Goal: Register for event/course

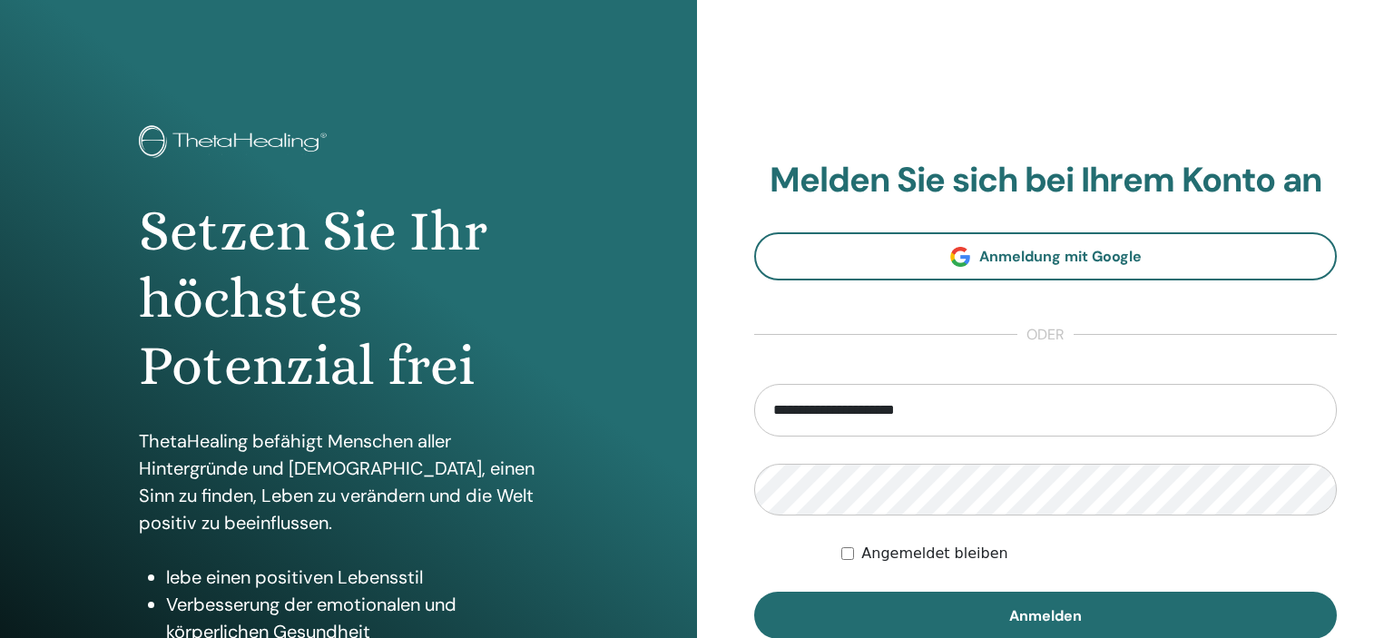
type input "**********"
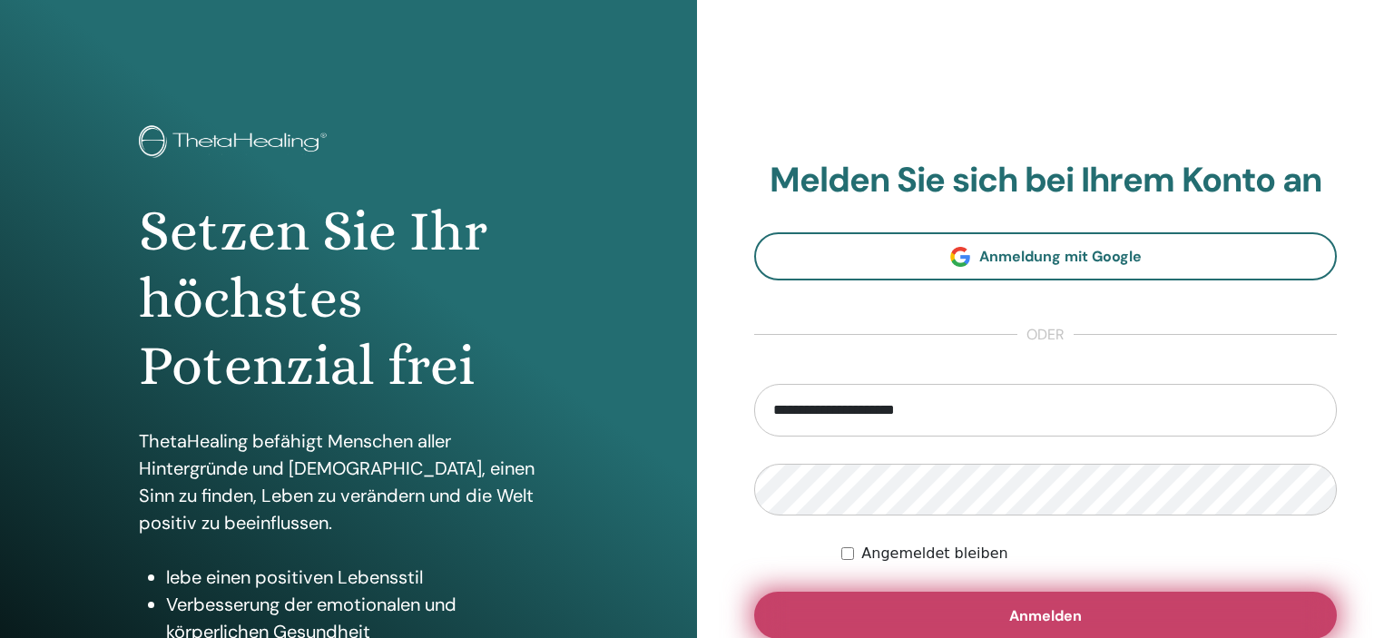
click at [1138, 609] on button "Anmelden" at bounding box center [1045, 615] width 583 height 47
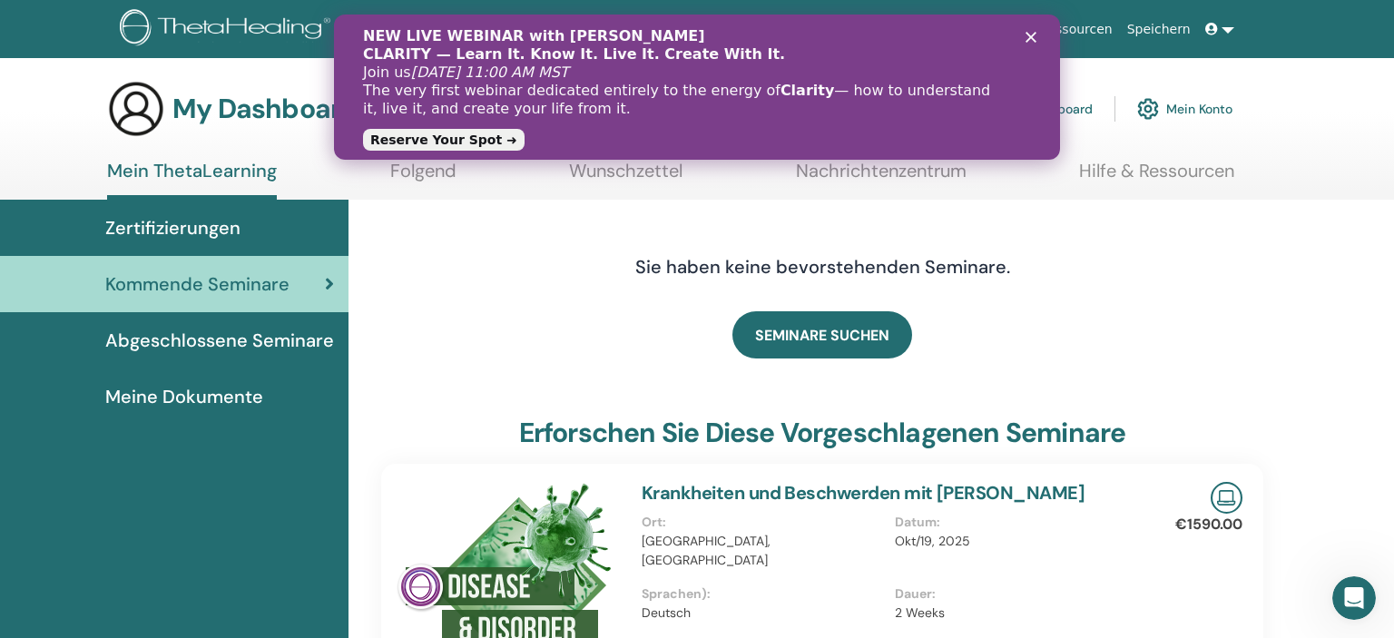
click at [1036, 35] on icon "Schließen" at bounding box center [1030, 37] width 11 height 11
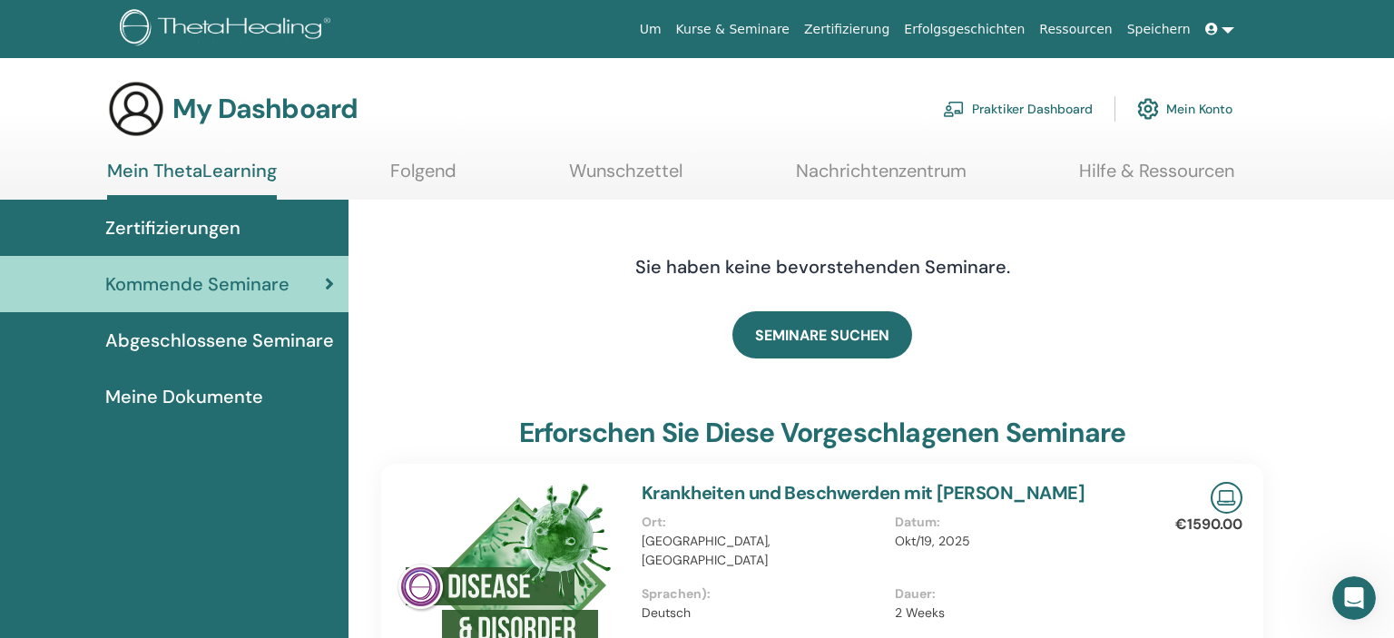
click at [1024, 103] on link "Praktiker Dashboard" at bounding box center [1018, 109] width 150 height 40
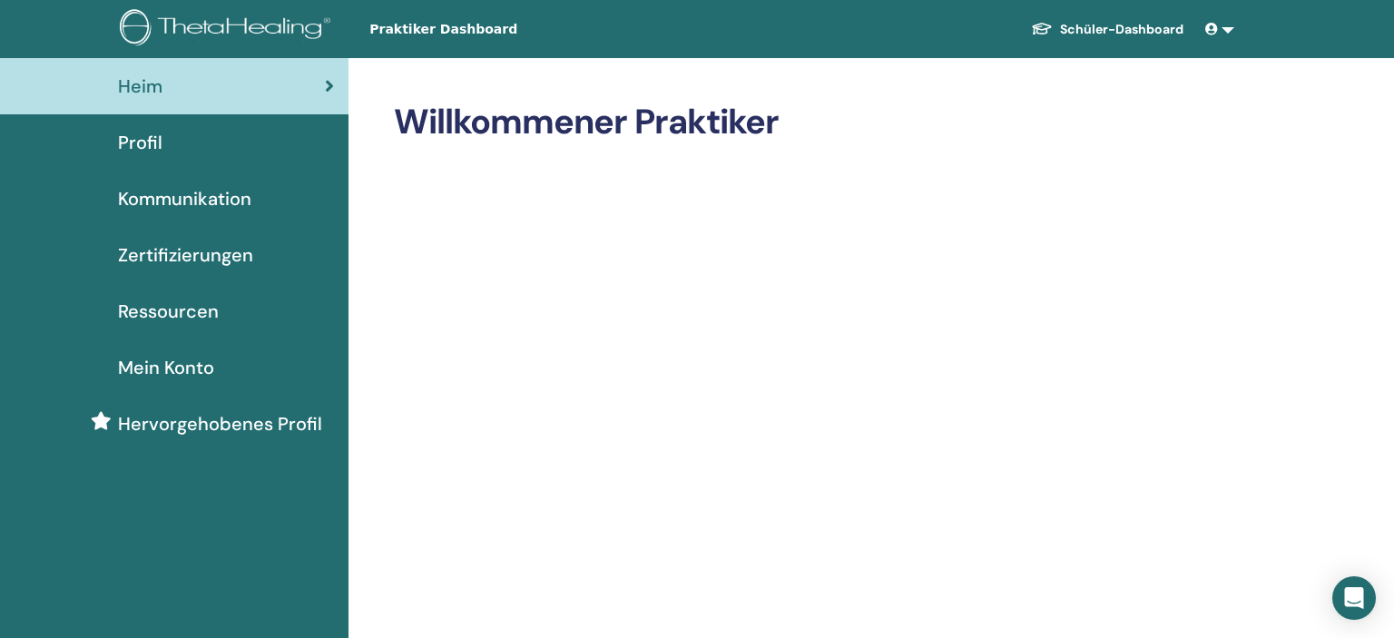
click at [1222, 30] on link at bounding box center [1220, 30] width 44 height 34
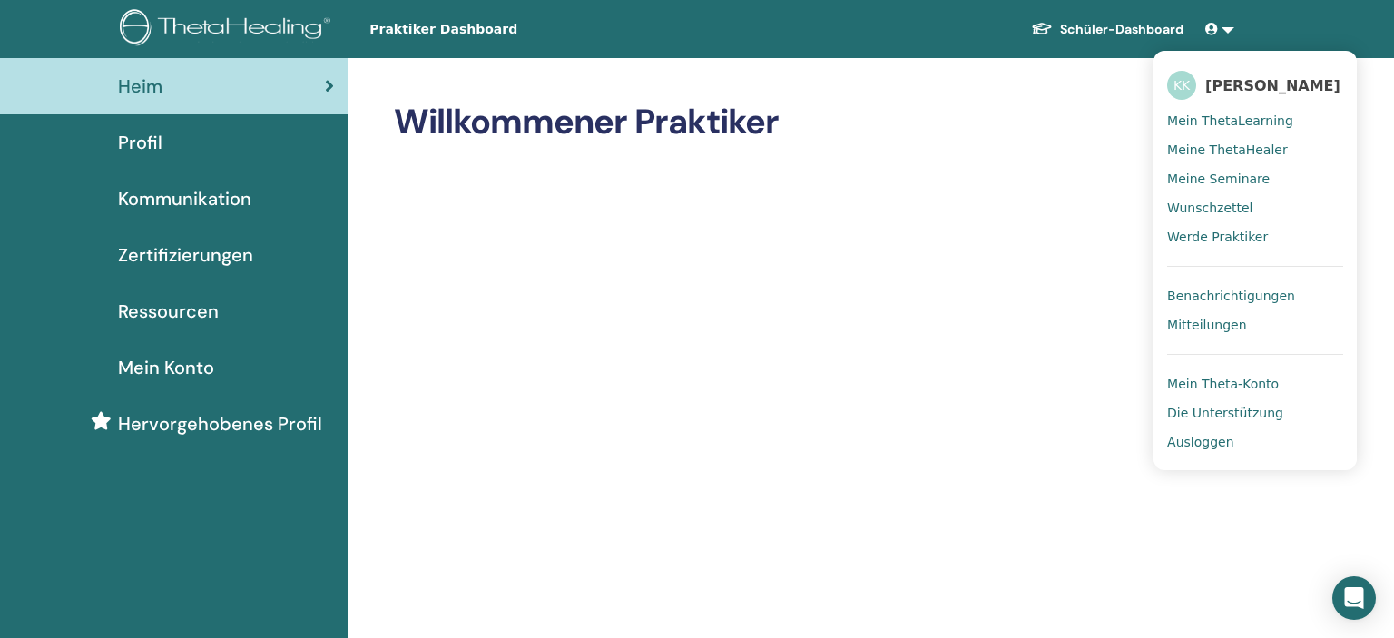
click at [1236, 122] on span "Mein ThetaLearning" at bounding box center [1230, 121] width 126 height 16
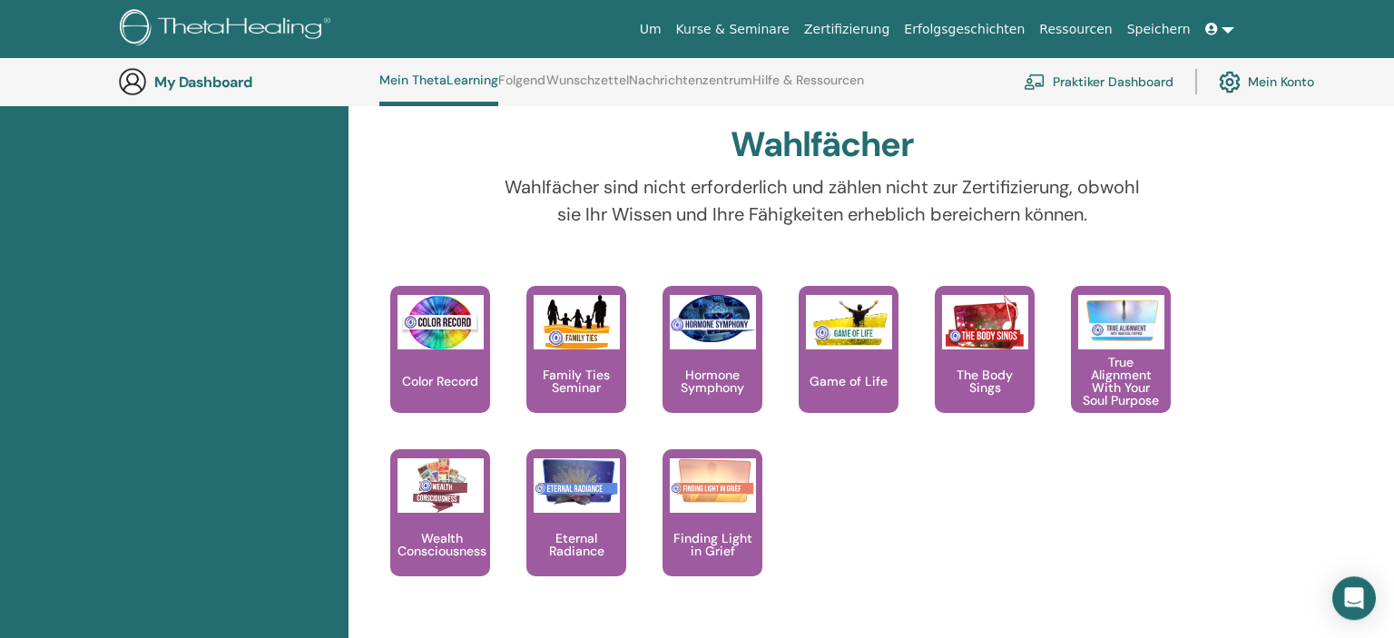
scroll to position [1647, 0]
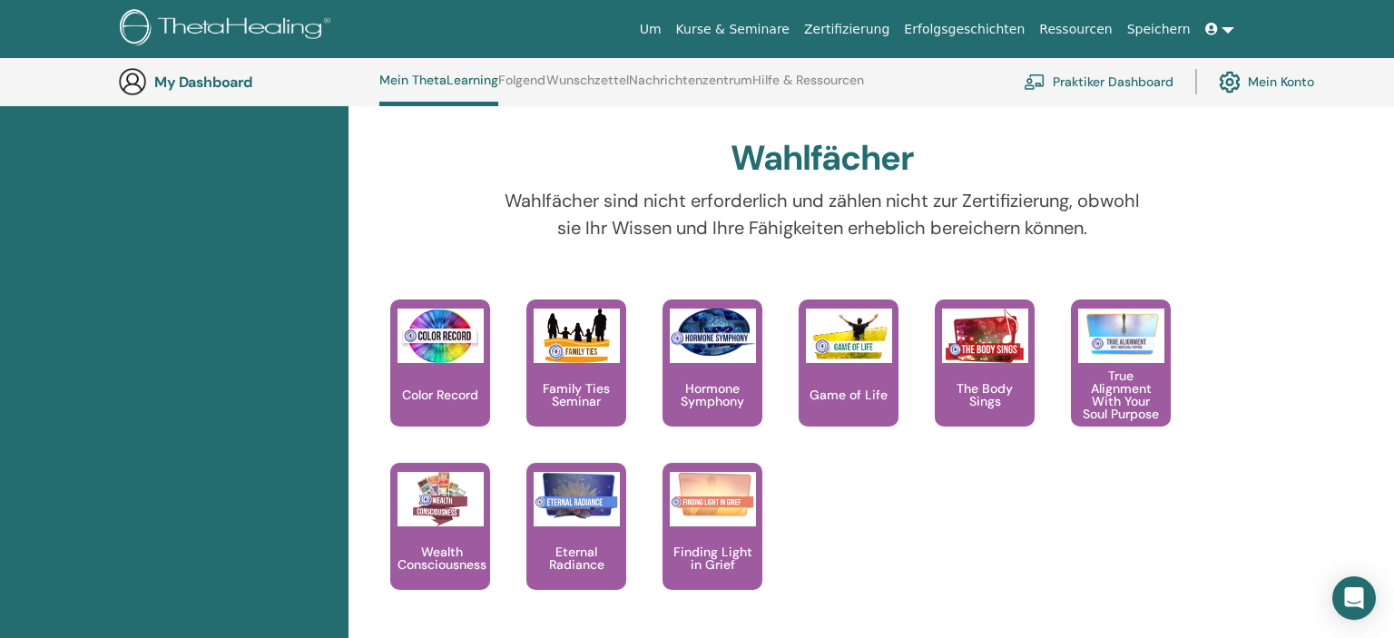
click at [1259, 449] on div "This is a class of knowing and understanding your connection with color and min…" at bounding box center [808, 462] width 909 height 327
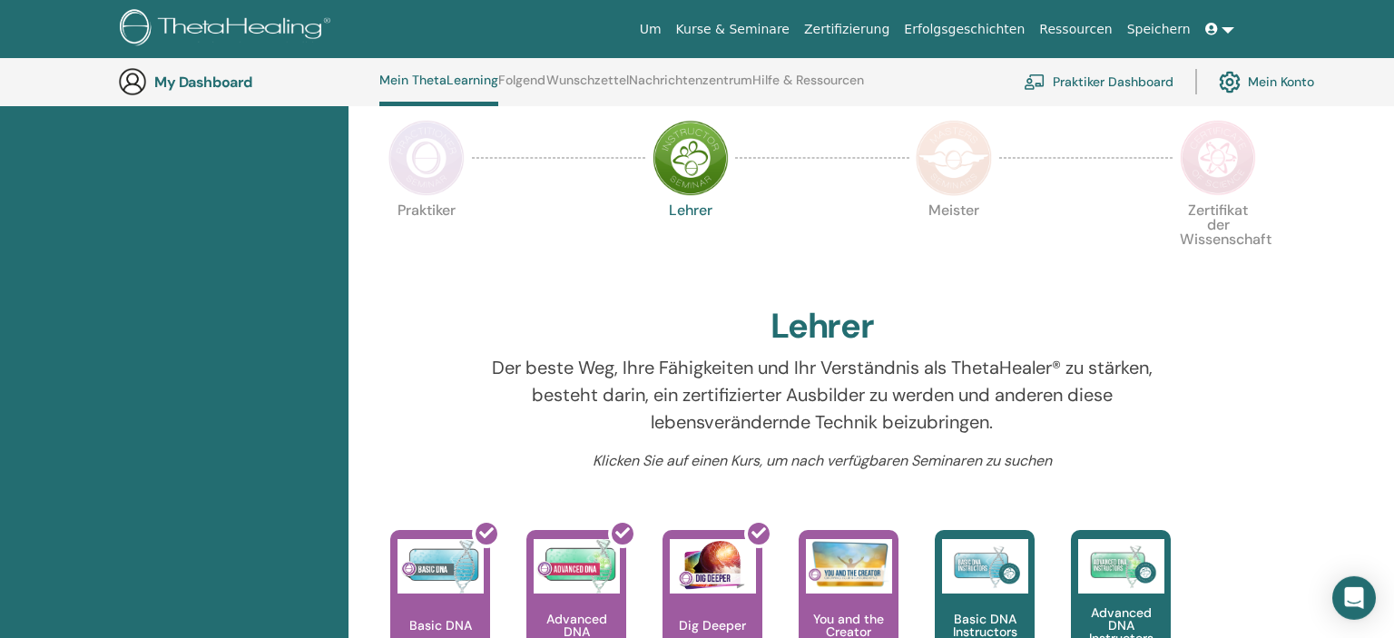
scroll to position [373, 0]
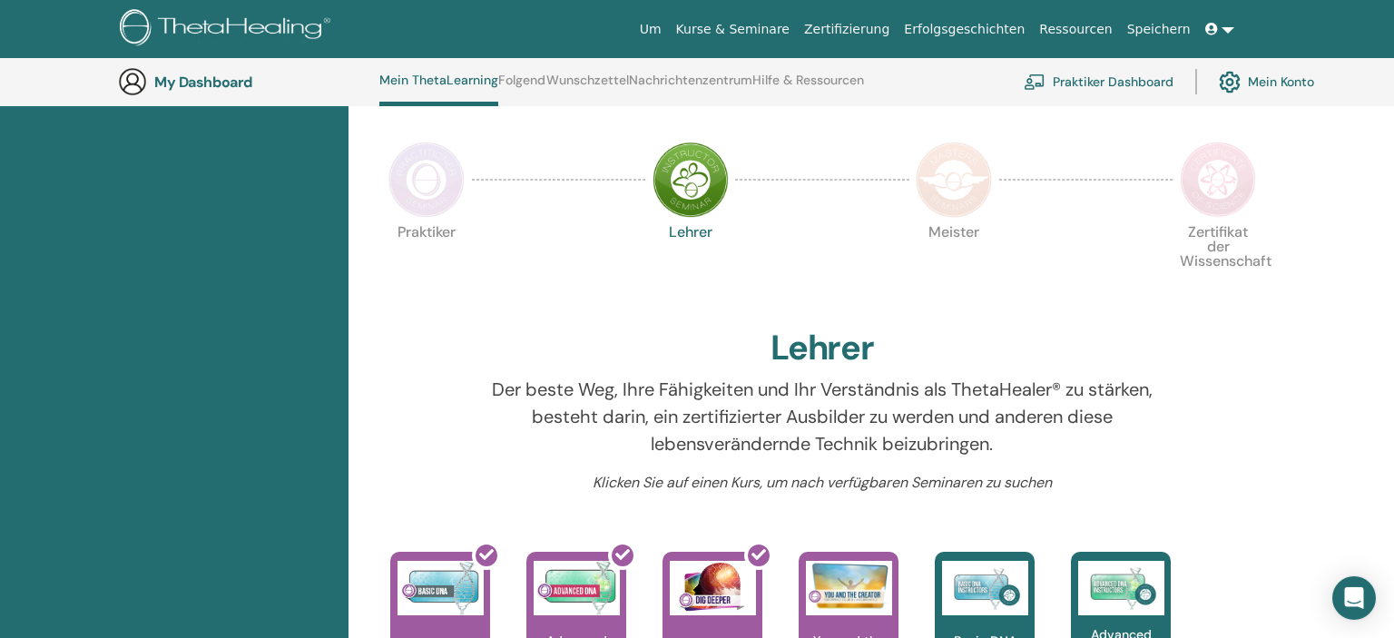
click at [400, 164] on img at bounding box center [426, 180] width 76 height 76
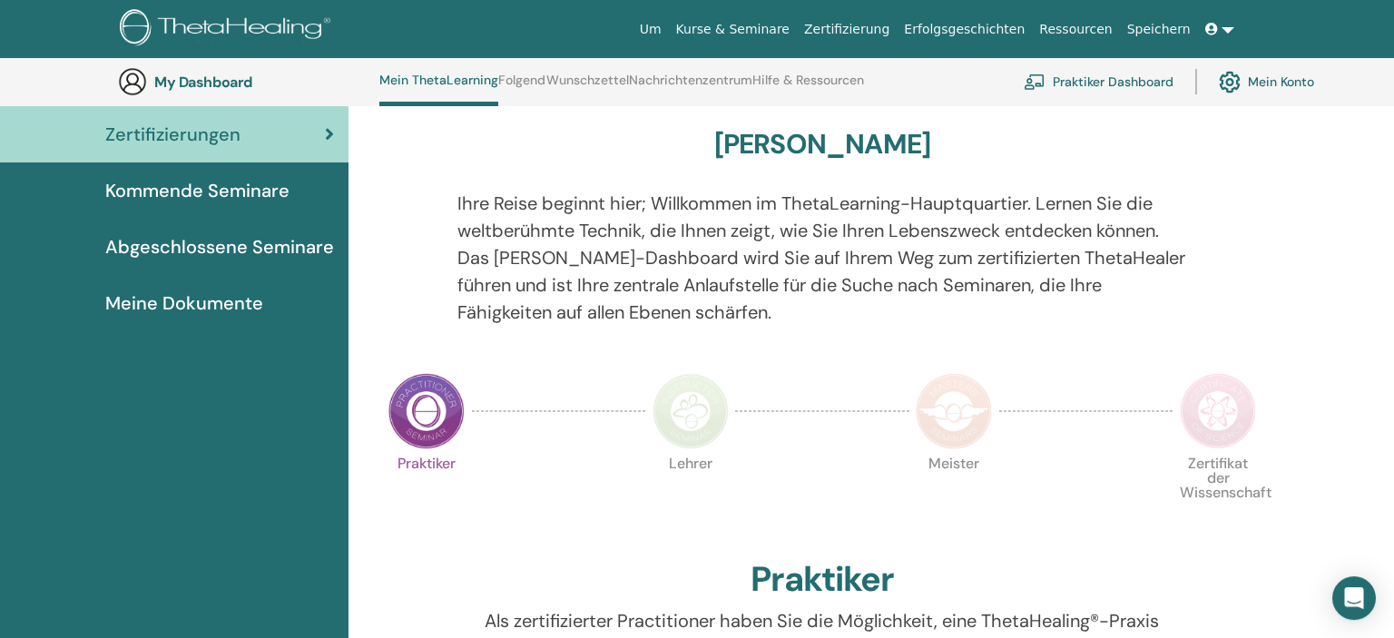
scroll to position [141, 0]
click at [1232, 391] on img at bounding box center [1218, 412] width 76 height 76
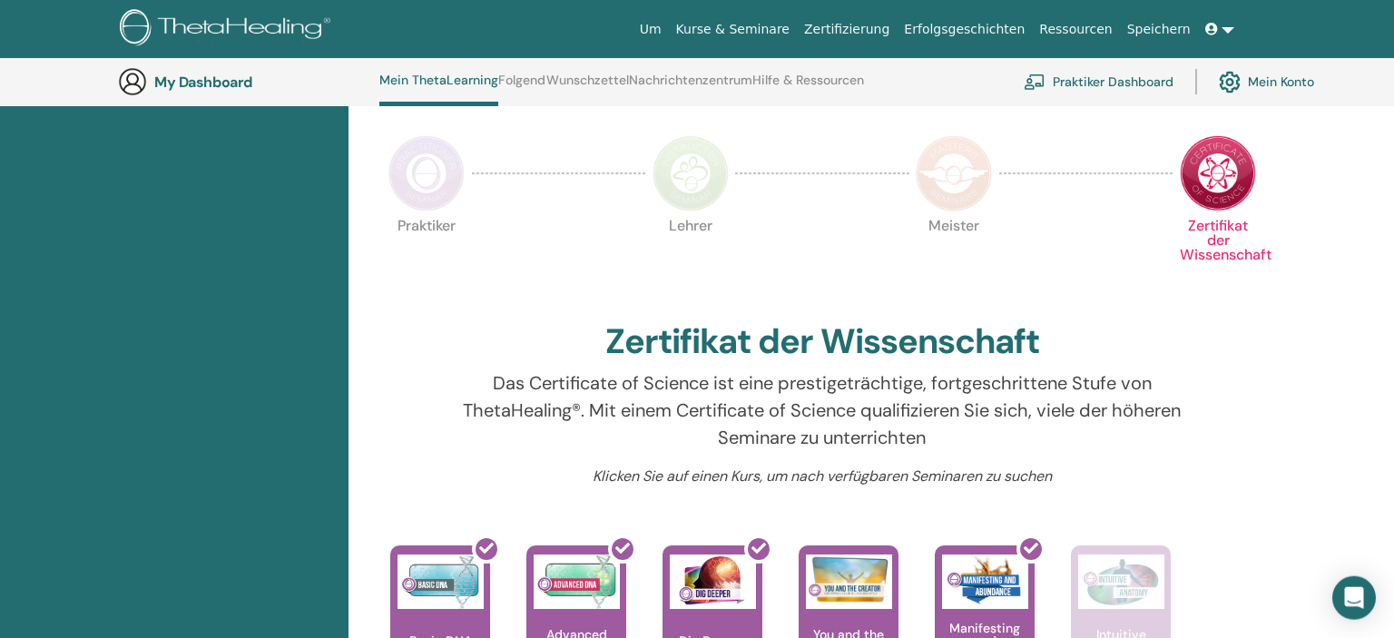
scroll to position [365, 0]
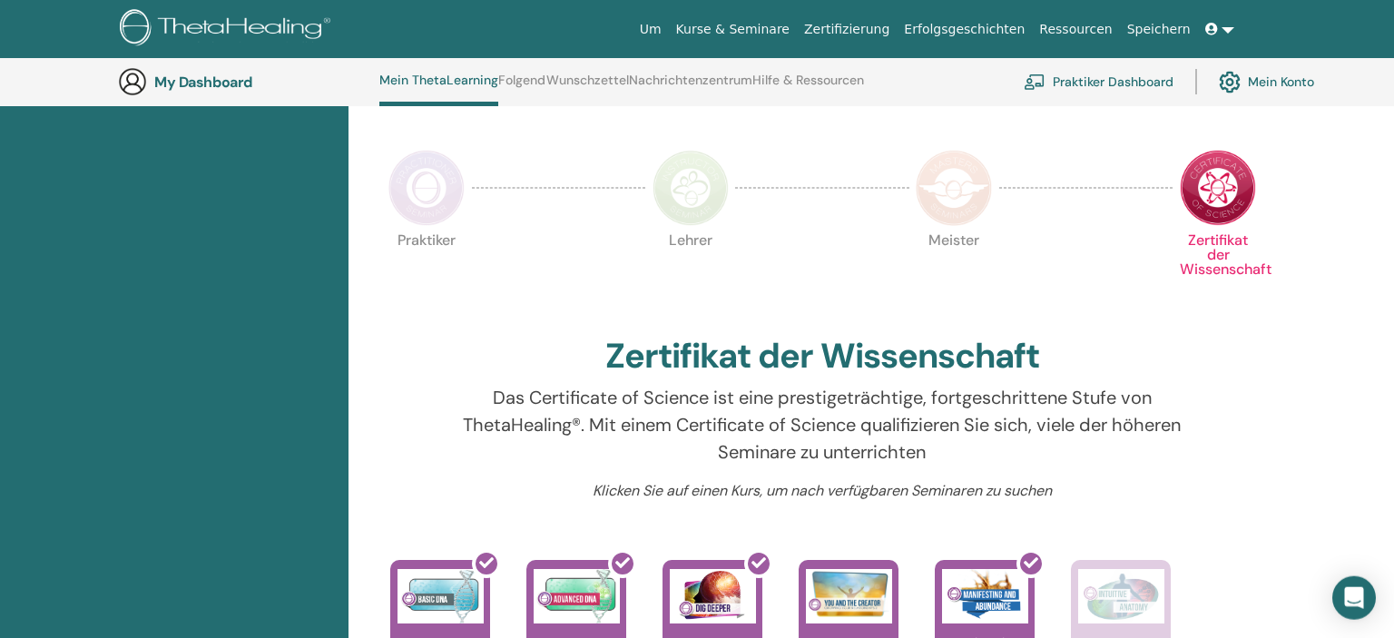
click at [946, 204] on img at bounding box center [954, 188] width 76 height 76
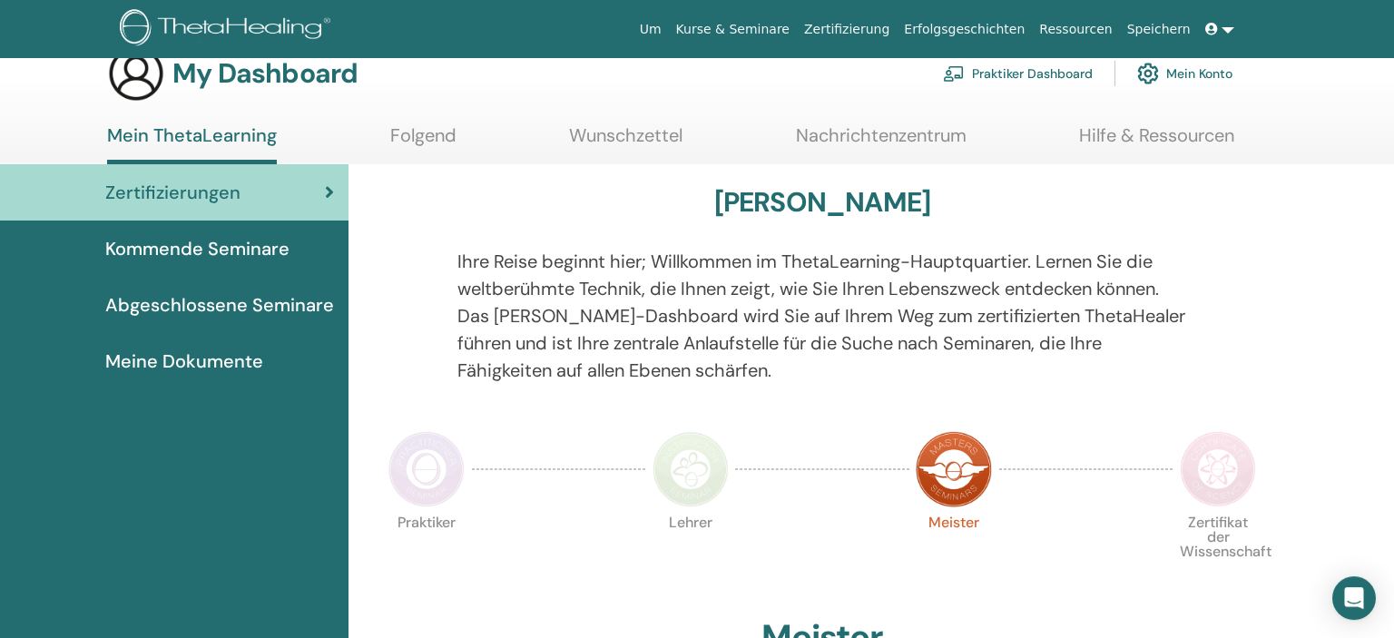
scroll to position [27, 0]
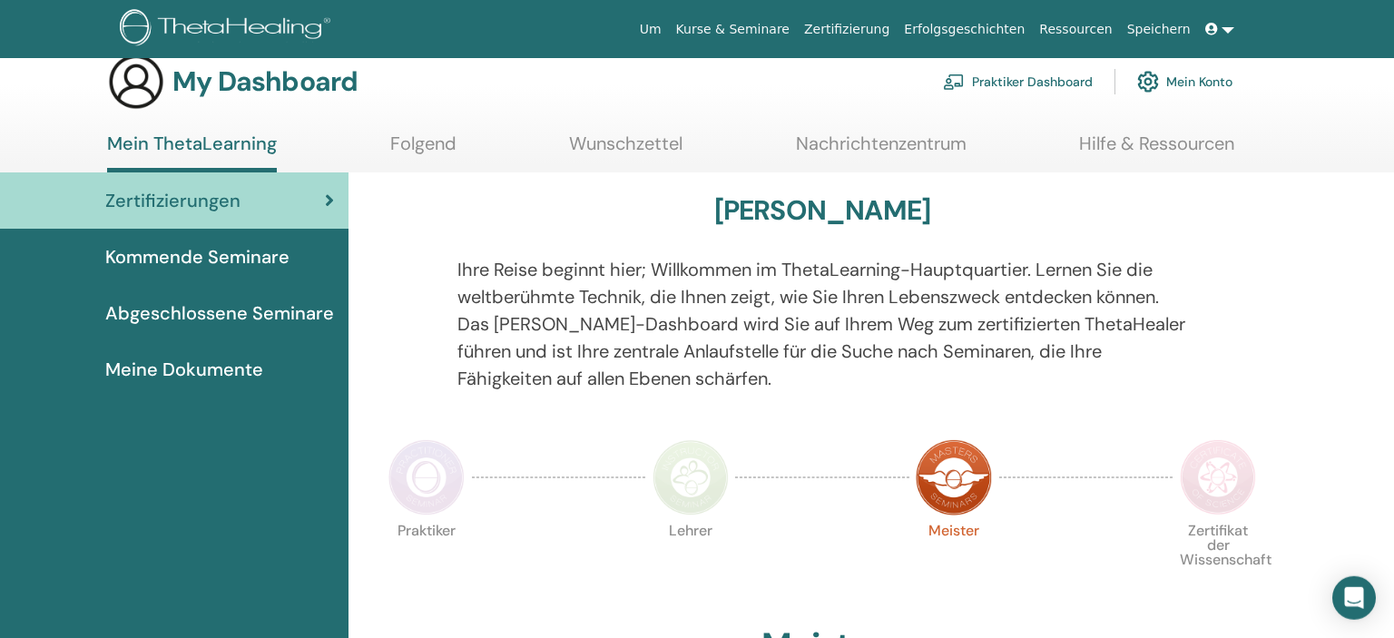
click at [438, 465] on img at bounding box center [426, 477] width 76 height 76
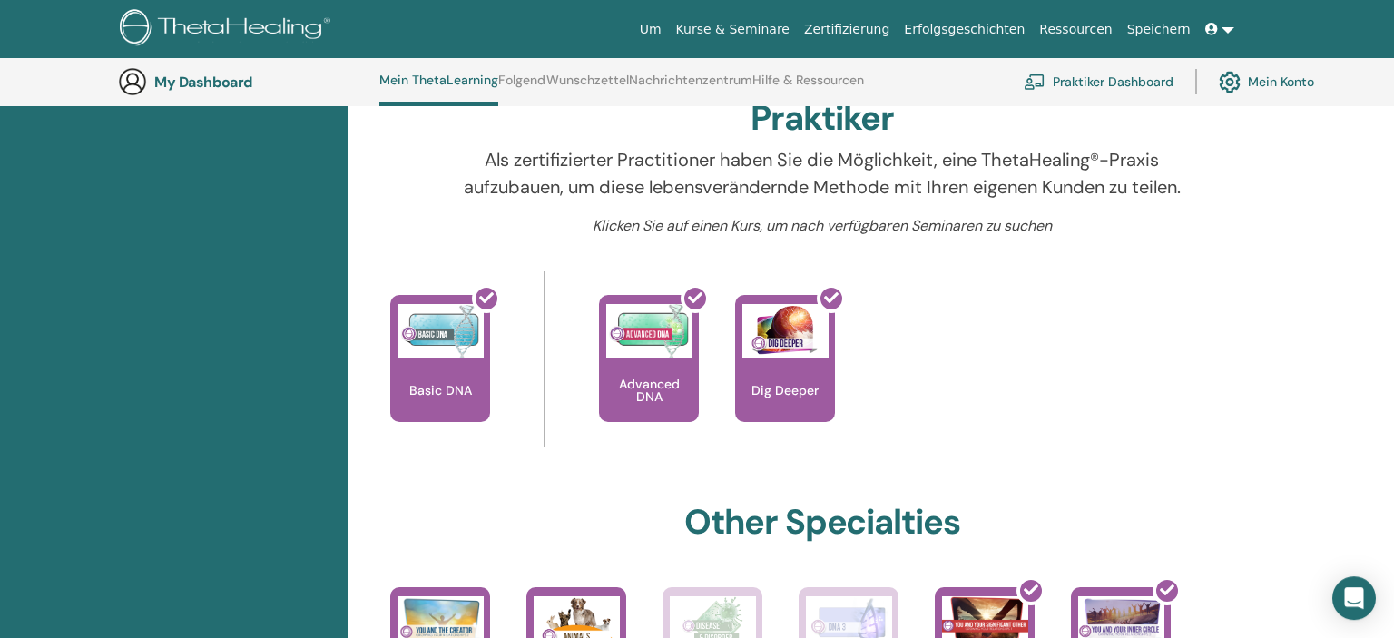
scroll to position [940, 0]
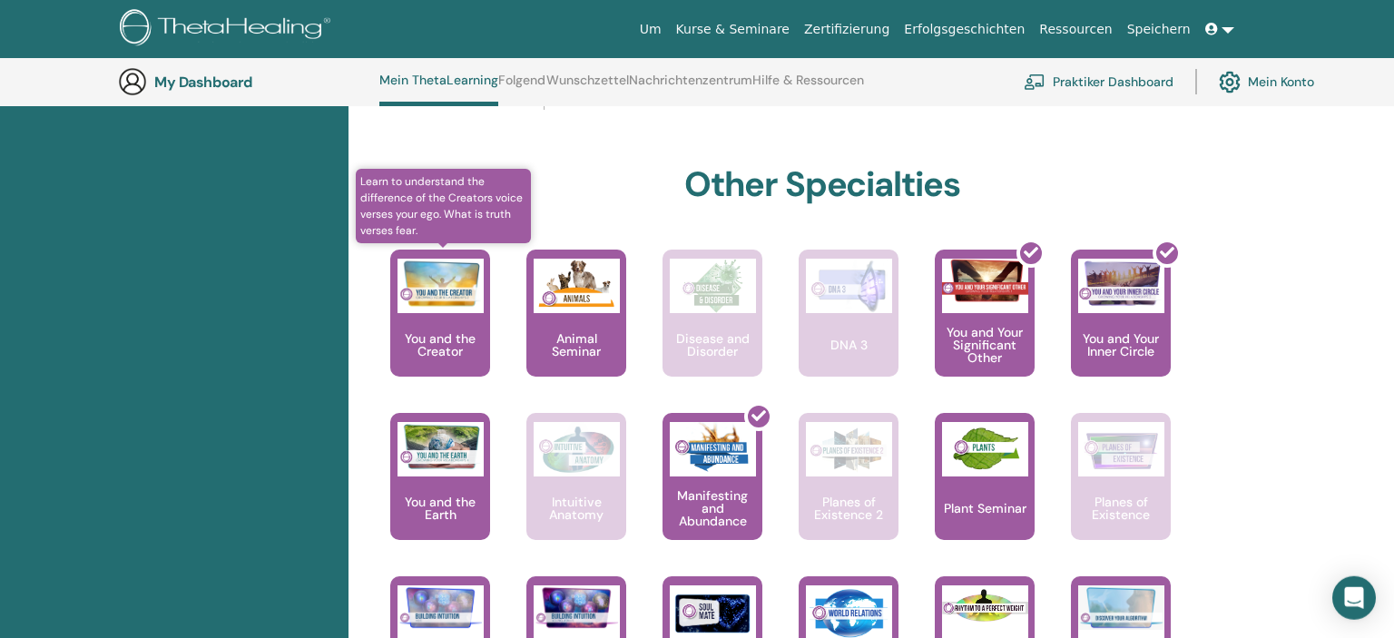
click at [423, 335] on p "You and the Creator" at bounding box center [440, 344] width 100 height 25
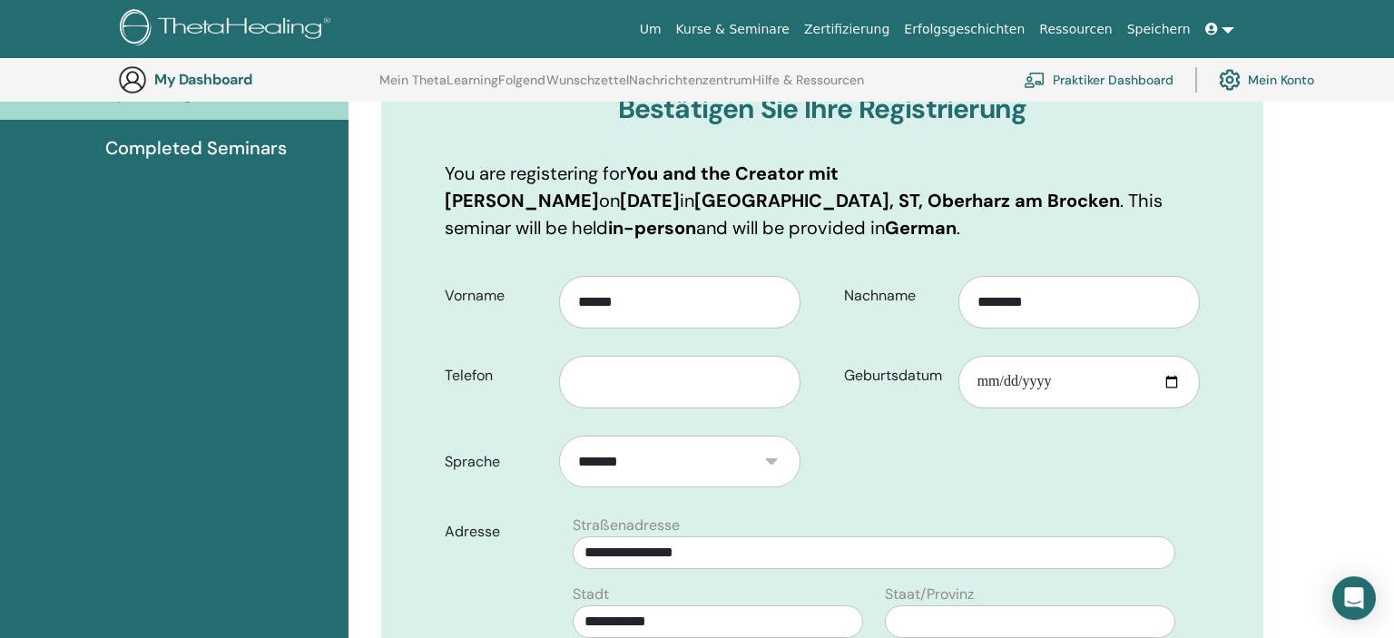
scroll to position [234, 0]
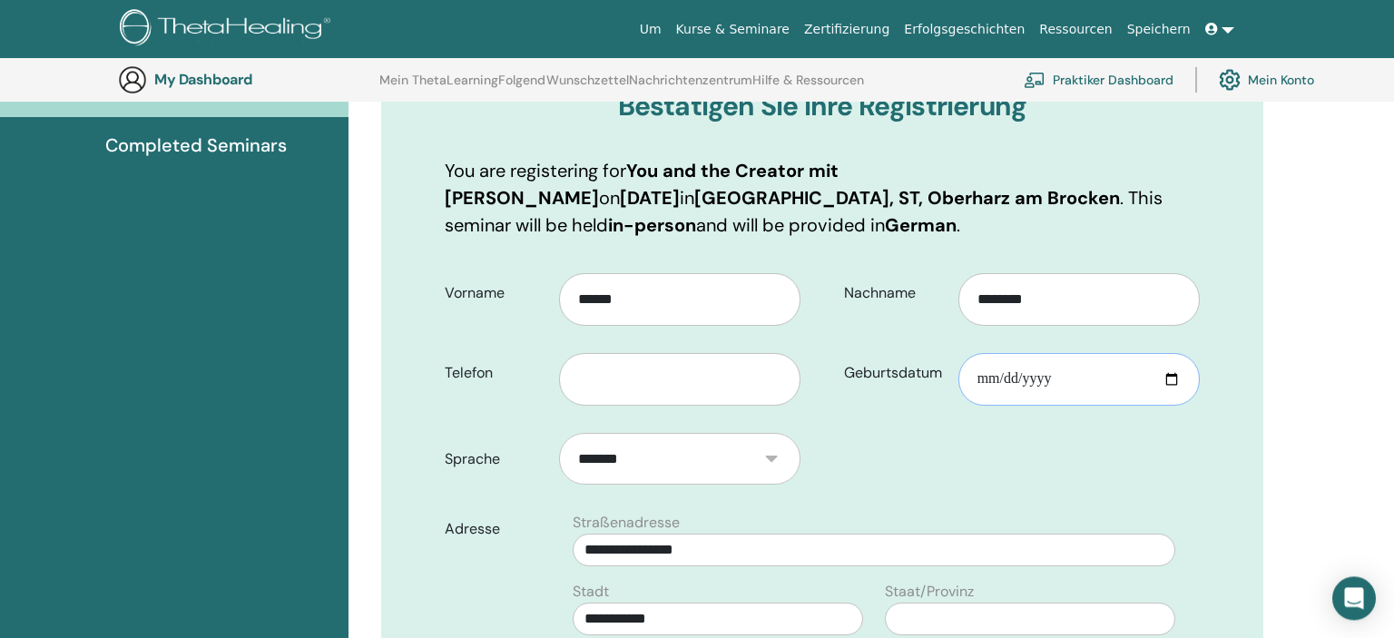
click at [991, 382] on input "Geburtsdatum" at bounding box center [1078, 379] width 241 height 53
type input "**********"
click at [670, 377] on input "text" at bounding box center [679, 379] width 241 height 53
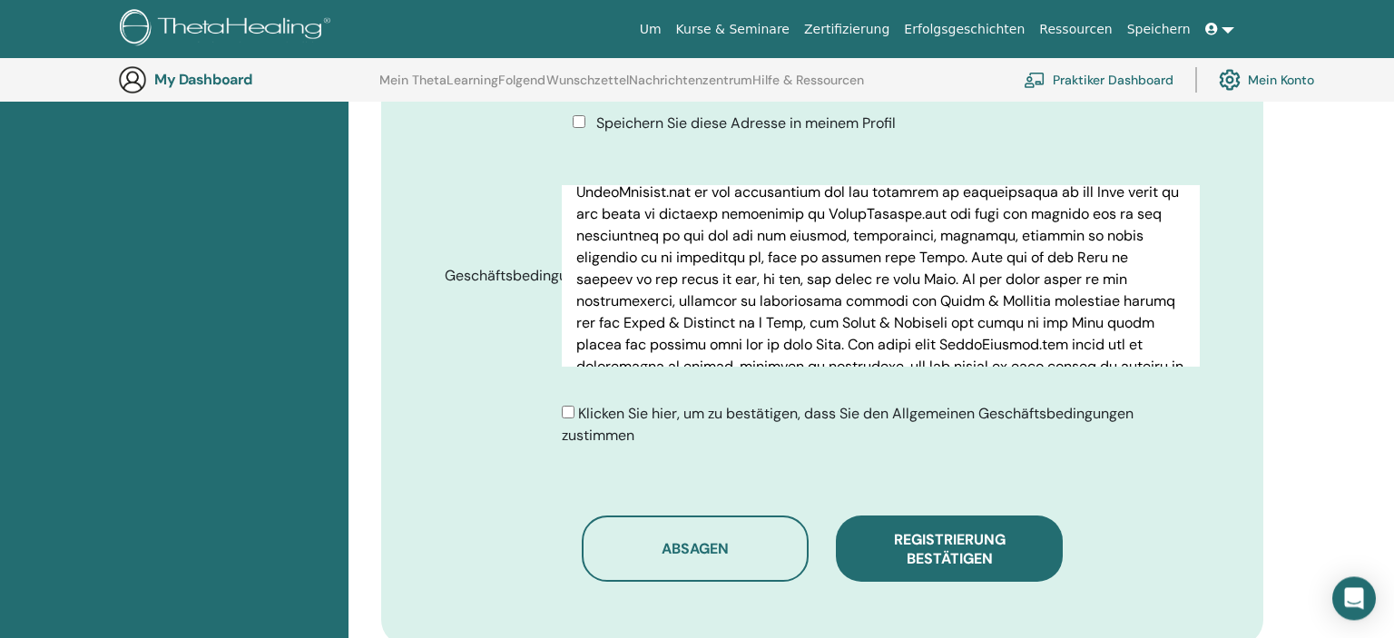
scroll to position [844, 0]
type input "**********"
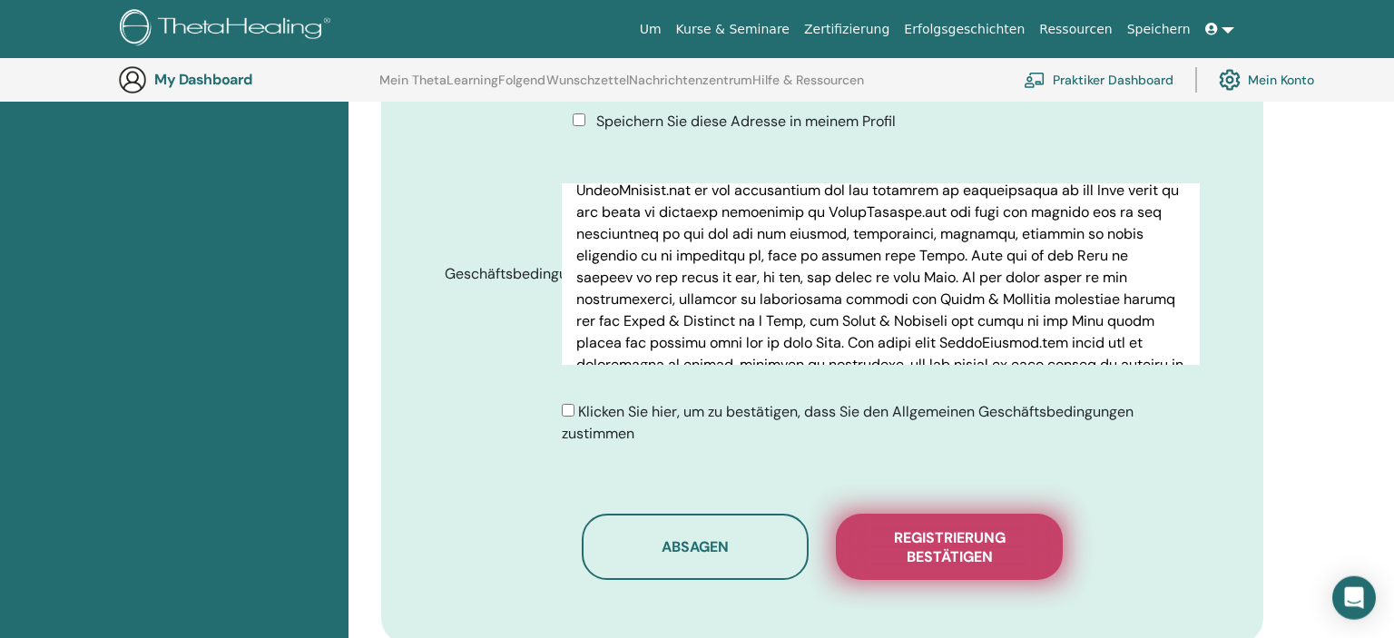
click at [892, 543] on span "Registrierung bestätigen" at bounding box center [948, 547] width 181 height 38
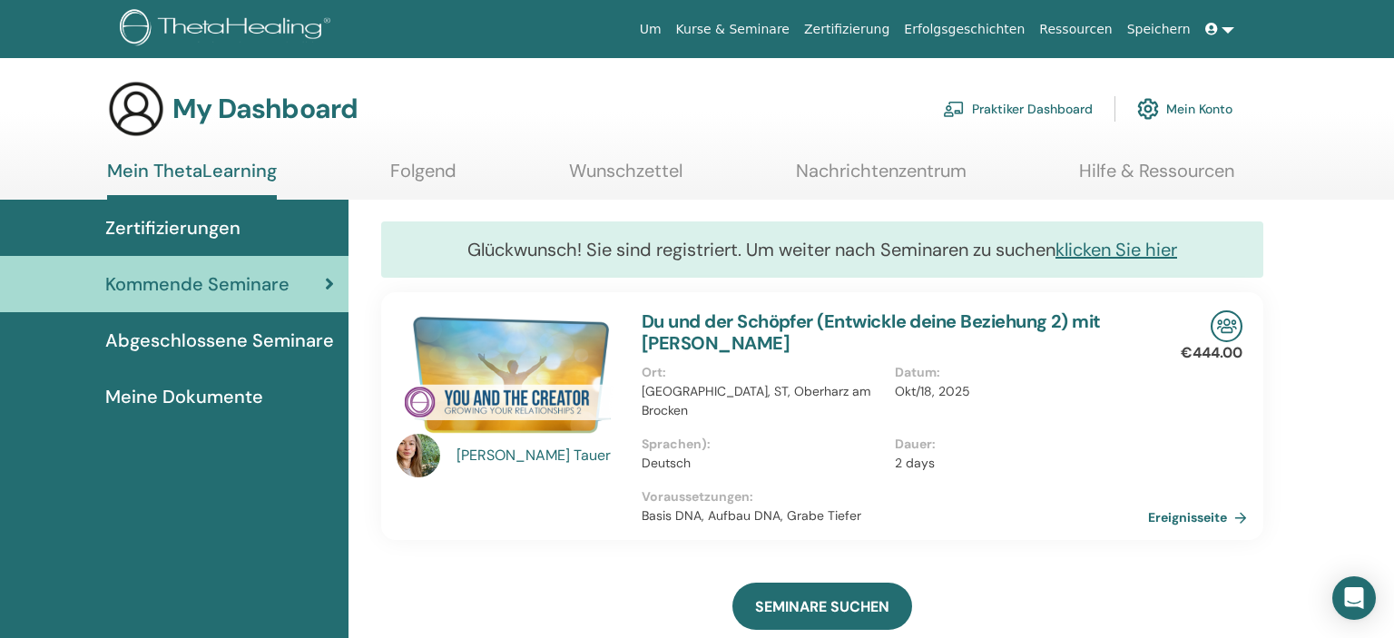
click at [149, 341] on span "Abgeschlossene Seminare" at bounding box center [219, 340] width 229 height 27
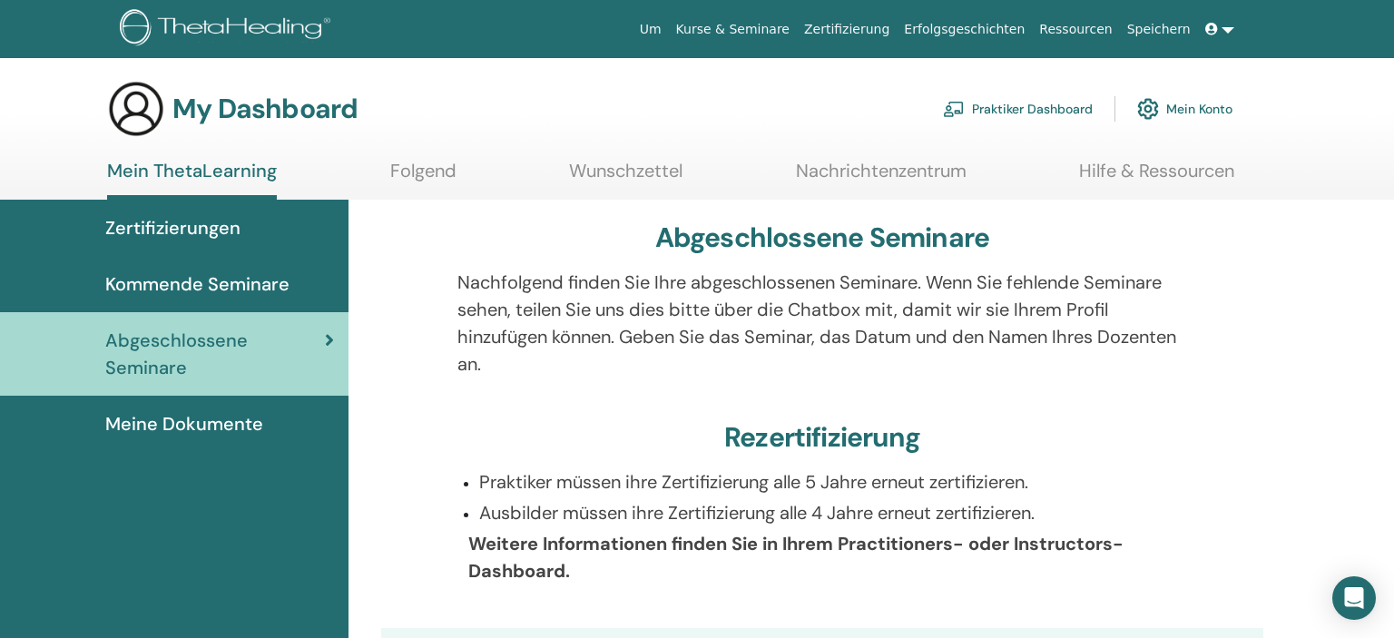
click at [1193, 107] on link "Mein Konto" at bounding box center [1184, 109] width 95 height 40
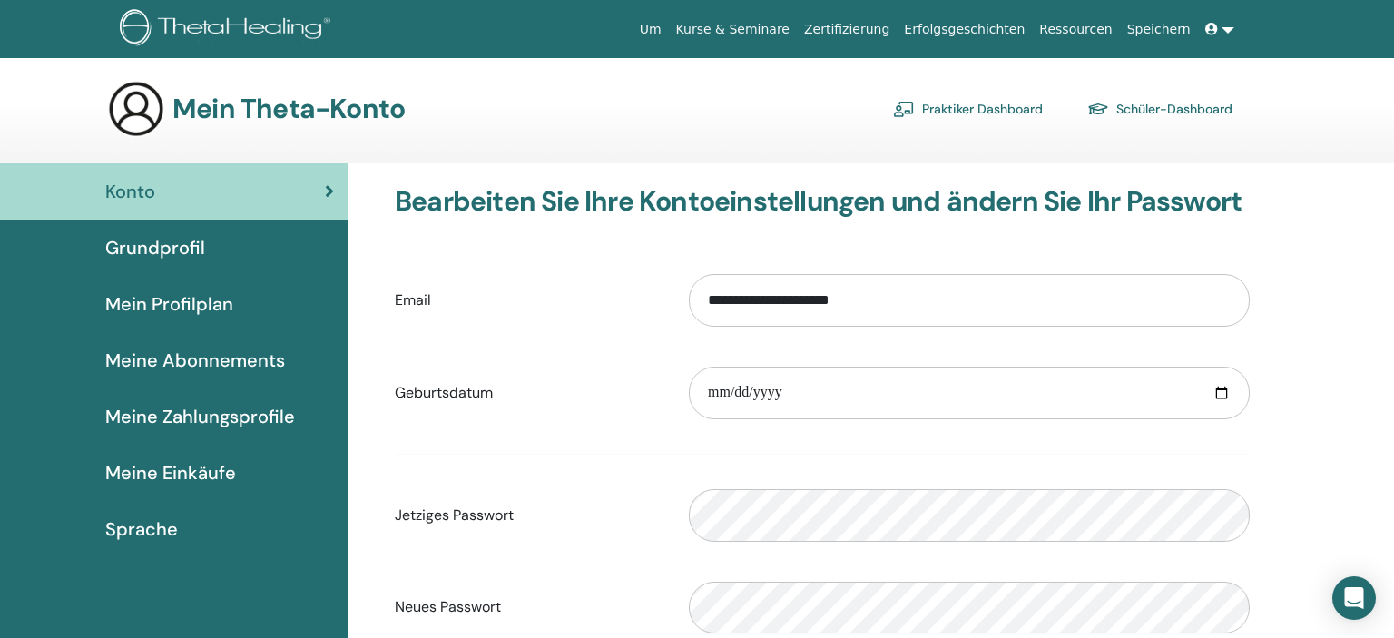
click at [220, 296] on span "Mein Profilplan" at bounding box center [169, 303] width 128 height 27
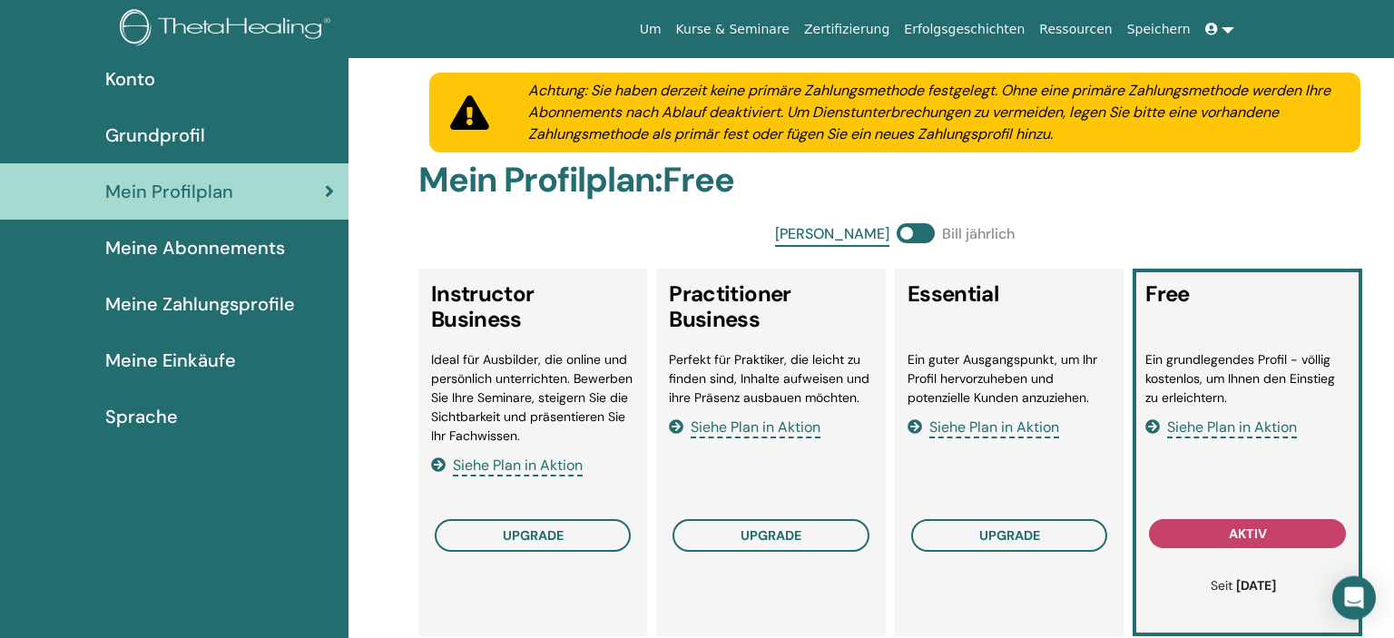
scroll to position [118, 0]
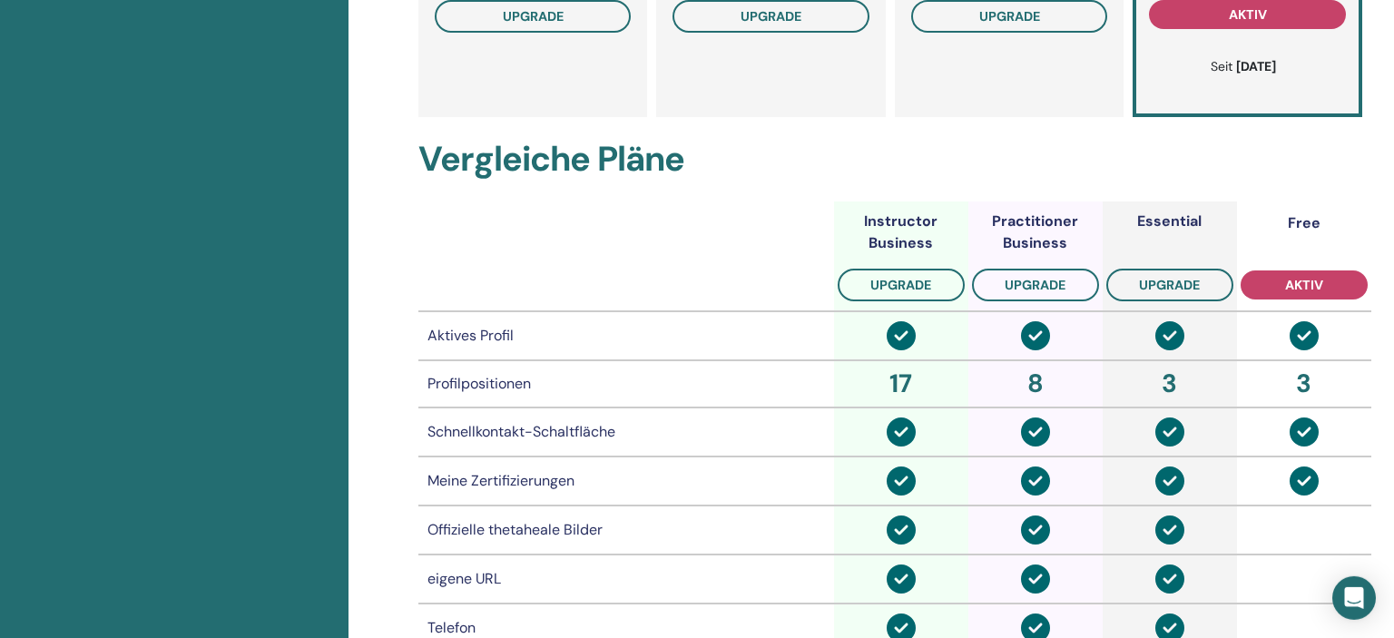
click at [1211, 208] on th "Essential Upgrade" at bounding box center [1170, 256] width 134 height 110
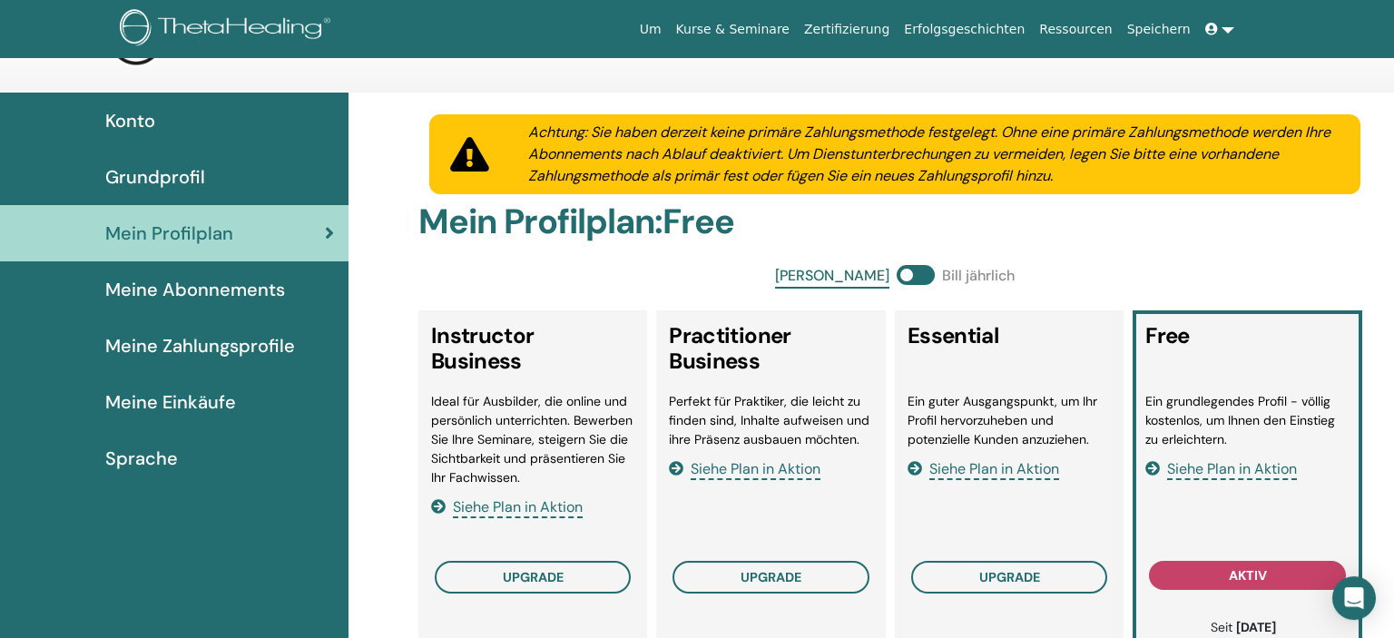
scroll to position [0, 0]
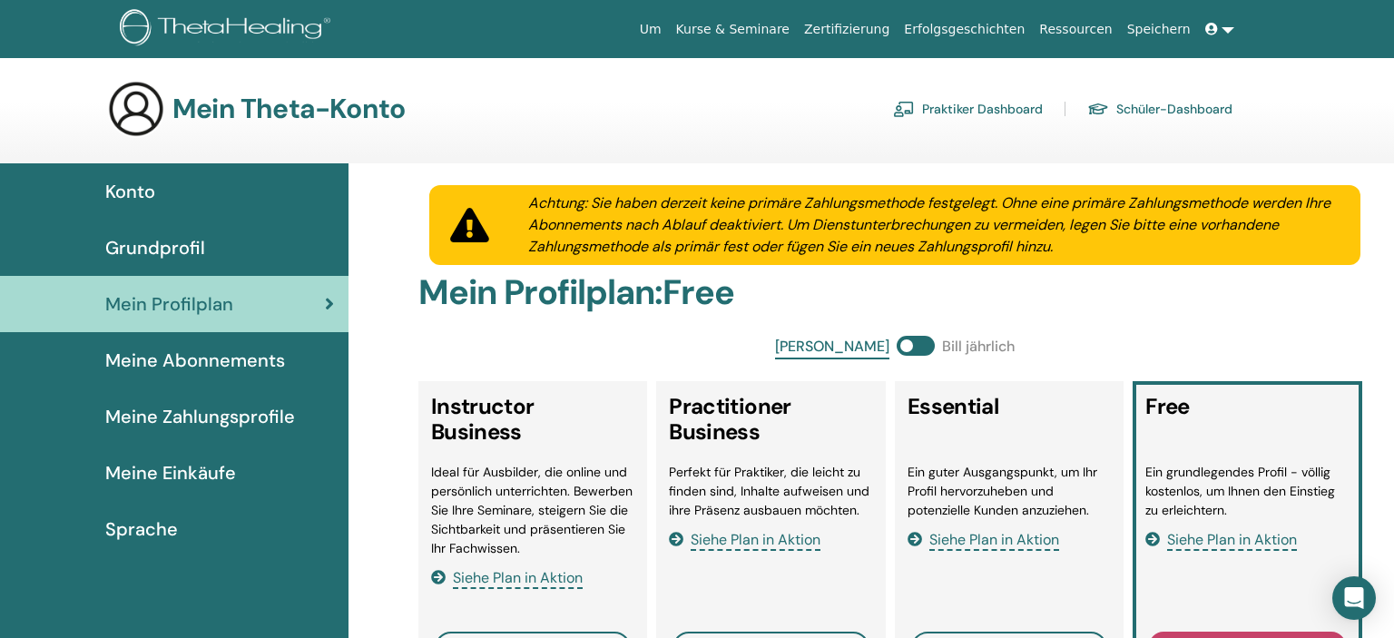
click at [1230, 19] on link at bounding box center [1220, 30] width 44 height 34
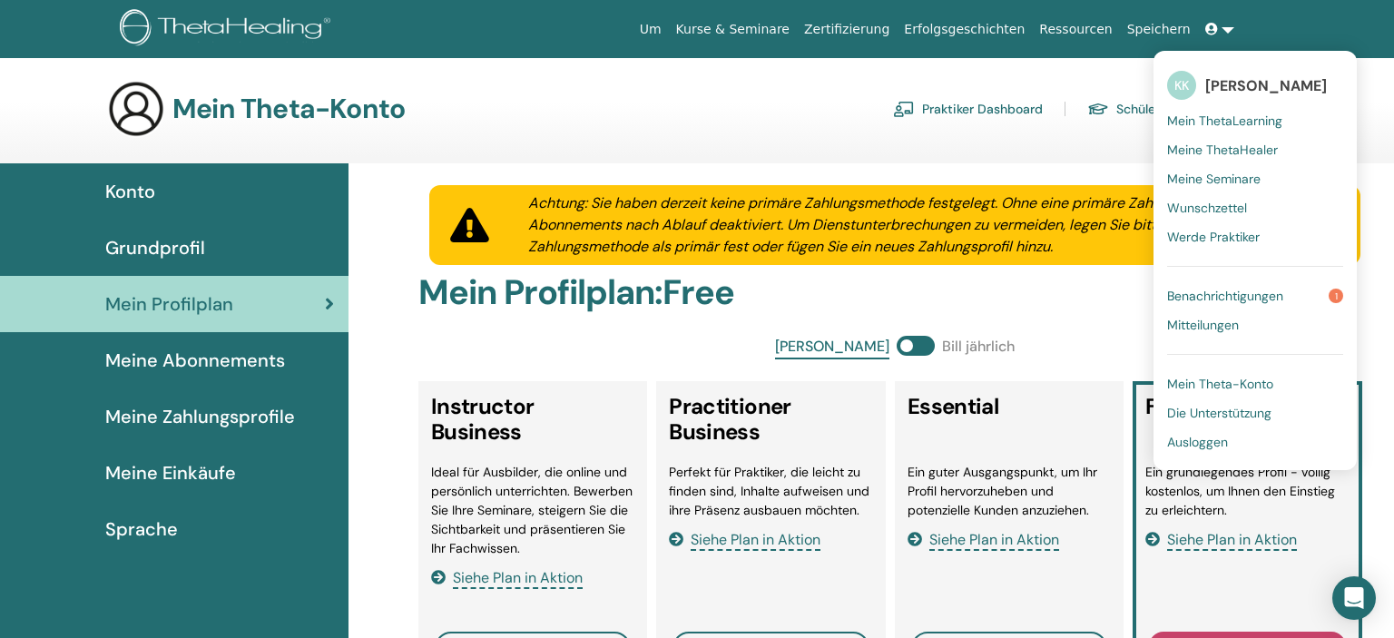
click at [1218, 436] on span "Ausloggen" at bounding box center [1197, 442] width 61 height 16
